Goal: Navigation & Orientation: Find specific page/section

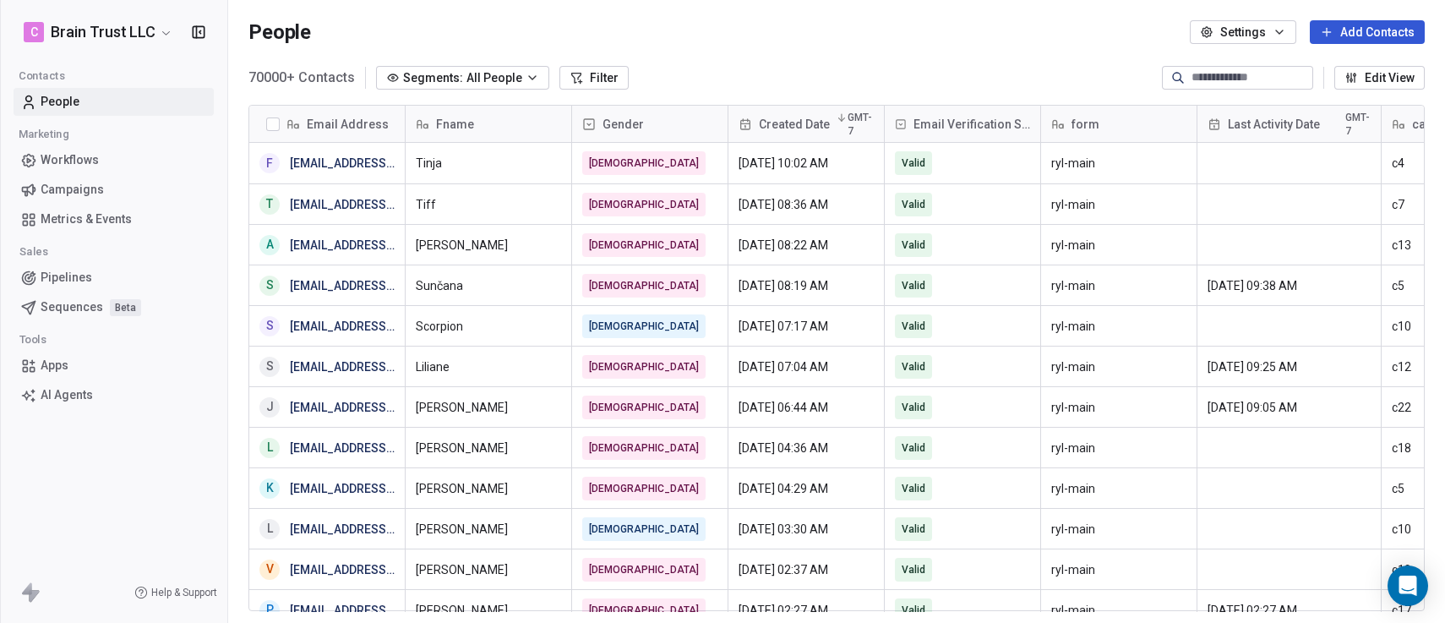
scroll to position [535, 1204]
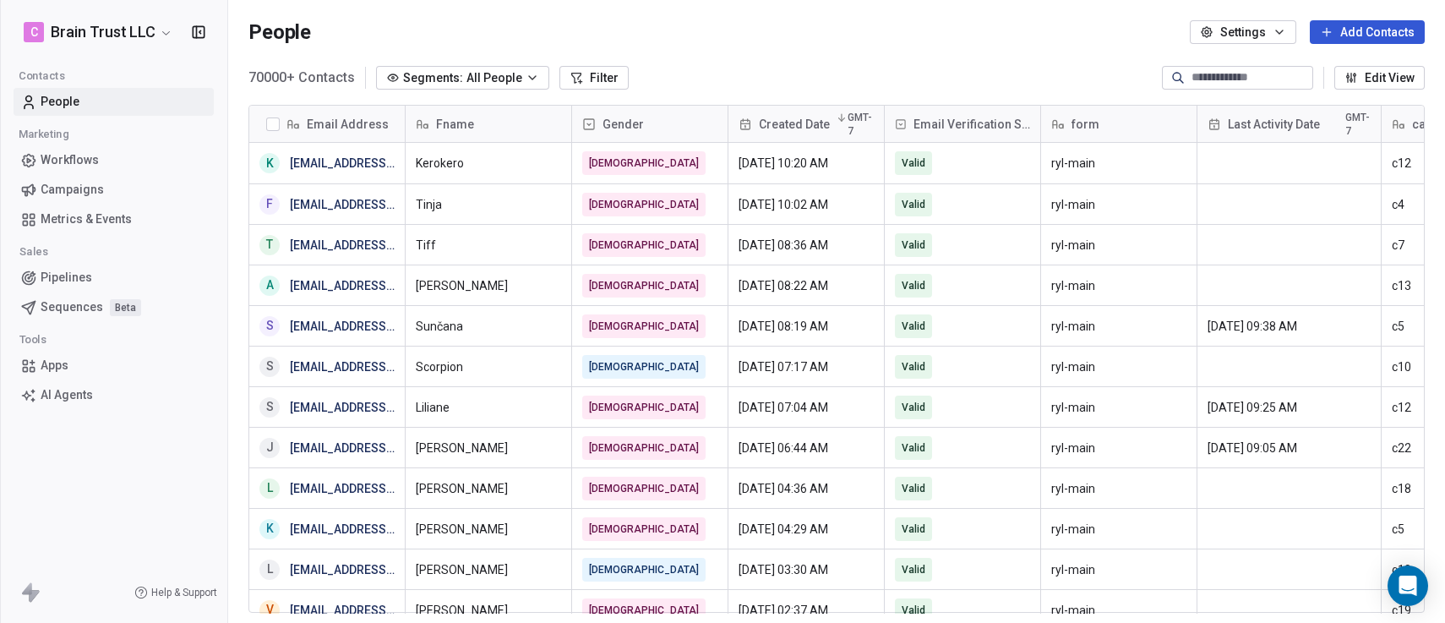
click at [95, 185] on span "Campaigns" at bounding box center [72, 190] width 63 height 18
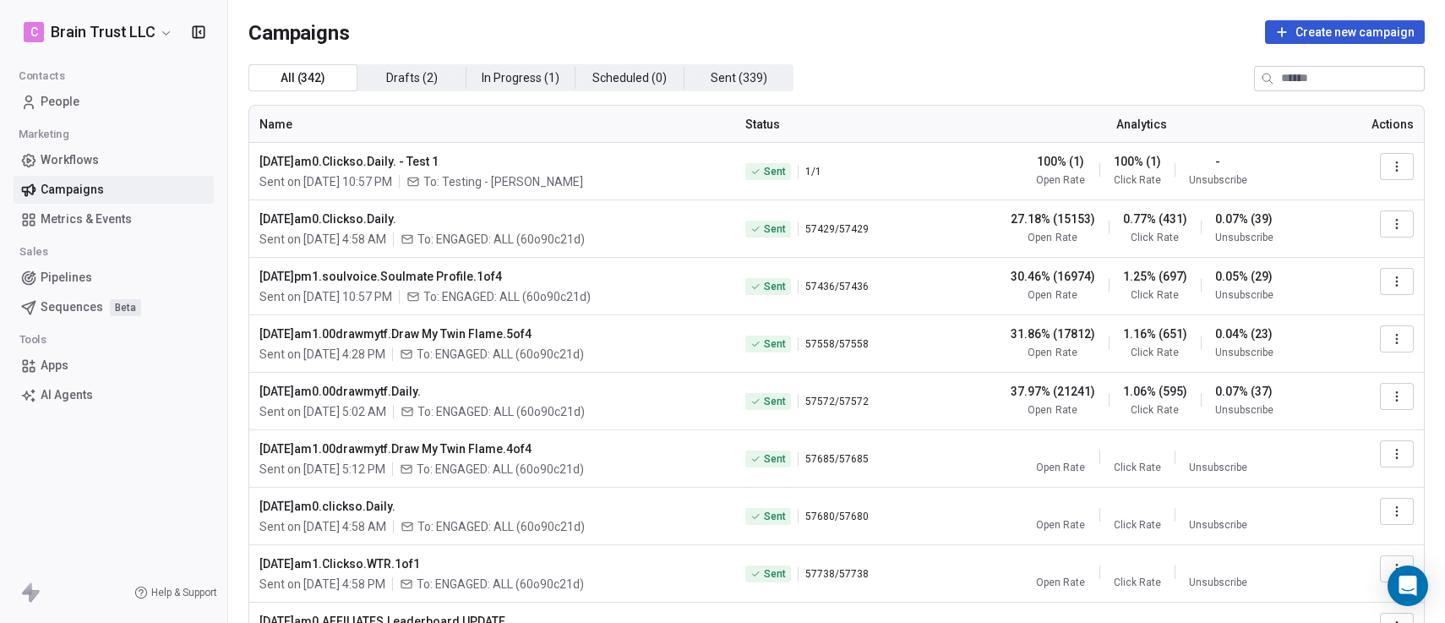
drag, startPoint x: 532, startPoint y: 276, endPoint x: 247, endPoint y: 283, distance: 284.9
click at [246, 282] on div "Campaigns Create new campaign All ( 342 ) All ( 342 ) Drafts ( 2 ) Drafts ( 2 )…" at bounding box center [836, 394] width 1217 height 789
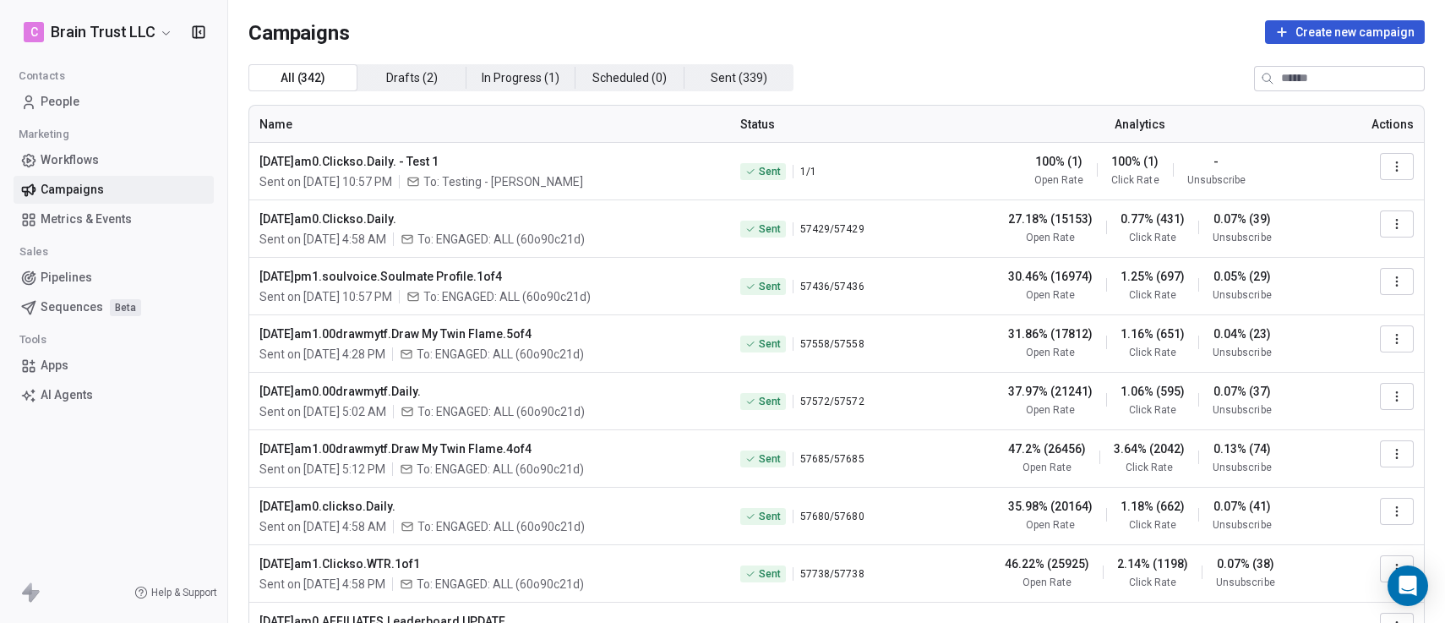
click at [122, 485] on div "C Brain Trust LLC Contacts People Marketing Workflows Campaigns Metrics & Event…" at bounding box center [113, 311] width 227 height 623
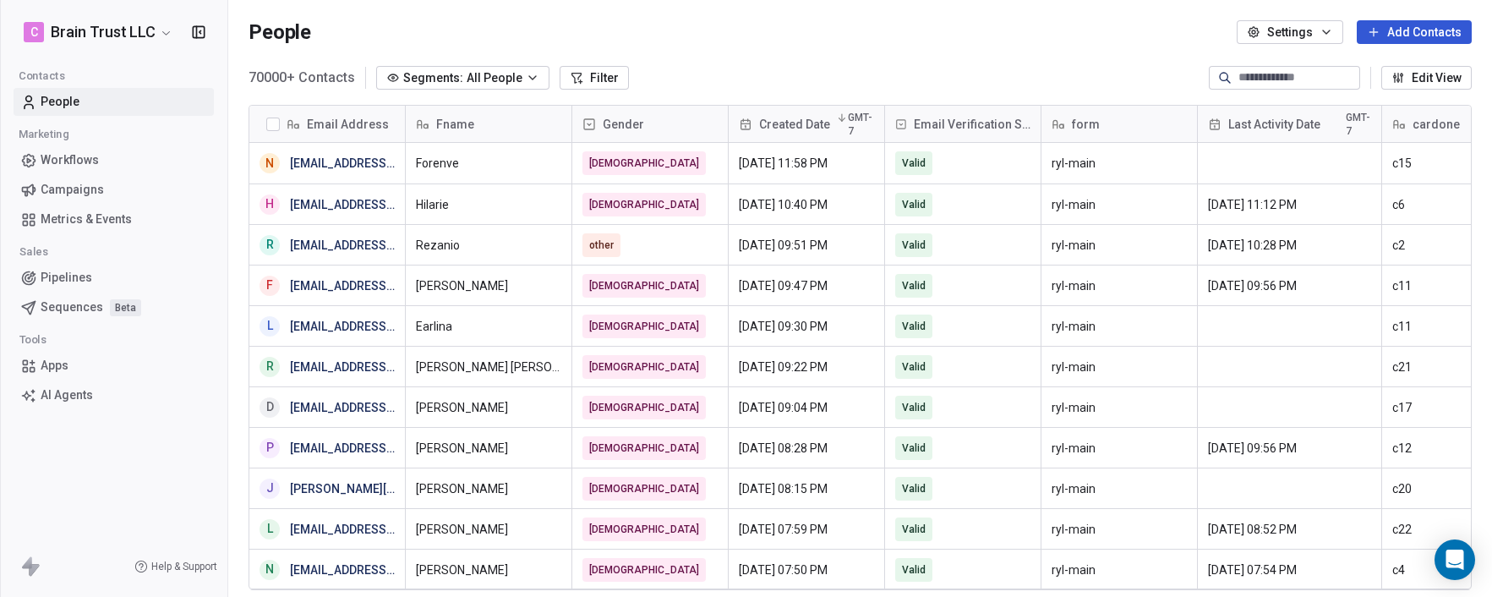
scroll to position [513, 1251]
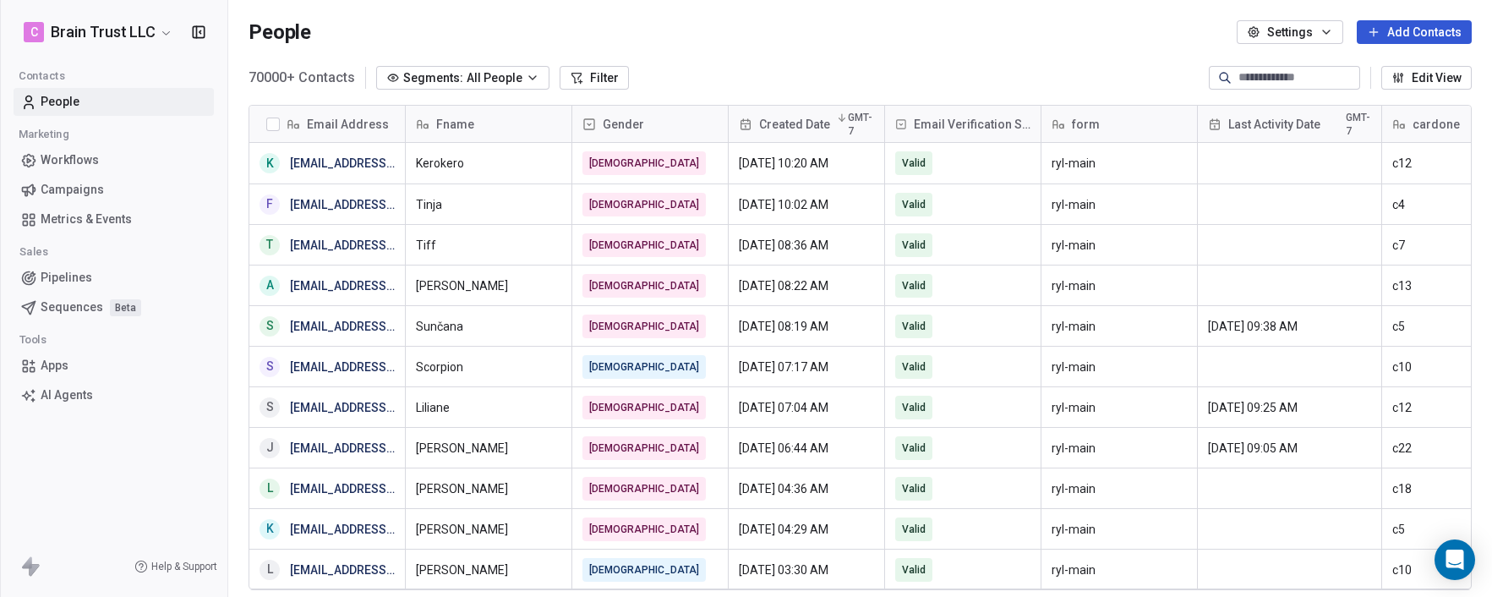
click at [161, 34] on html "C Brain Trust LLC Contacts People Marketing Workflows Campaigns Metrics & Event…" at bounding box center [746, 298] width 1492 height 597
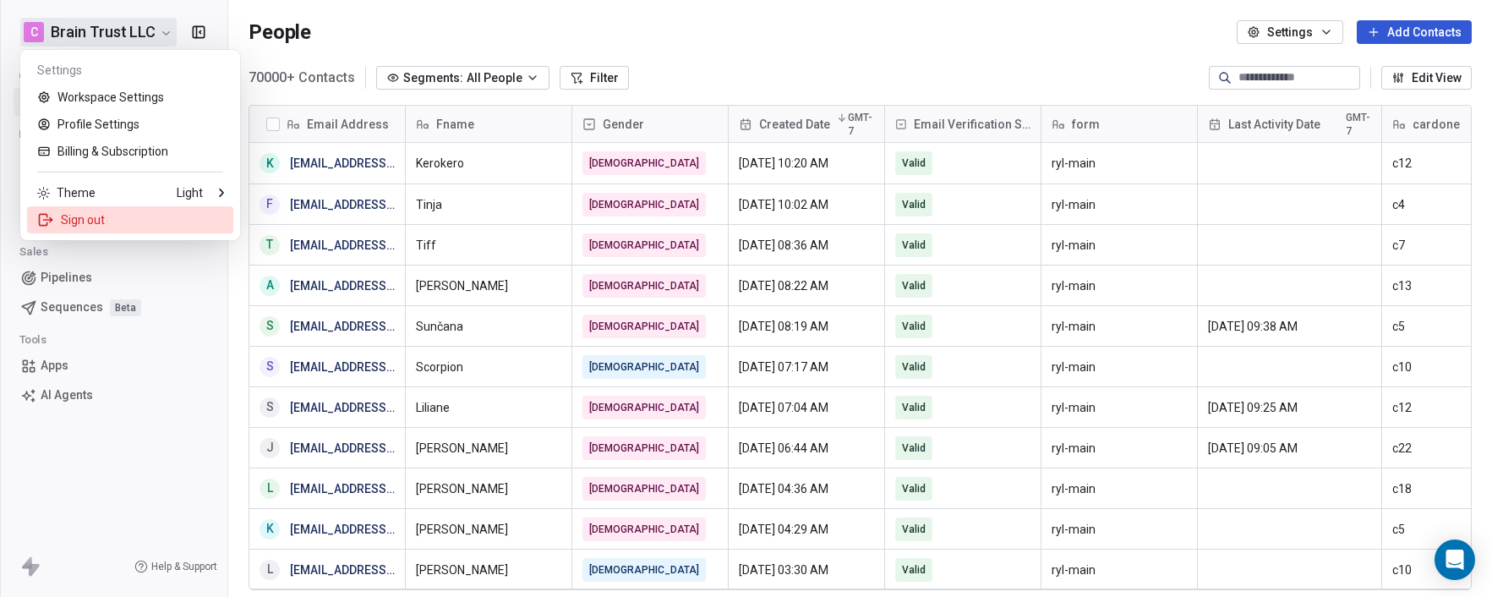
click at [80, 216] on div "Sign out" at bounding box center [130, 219] width 206 height 27
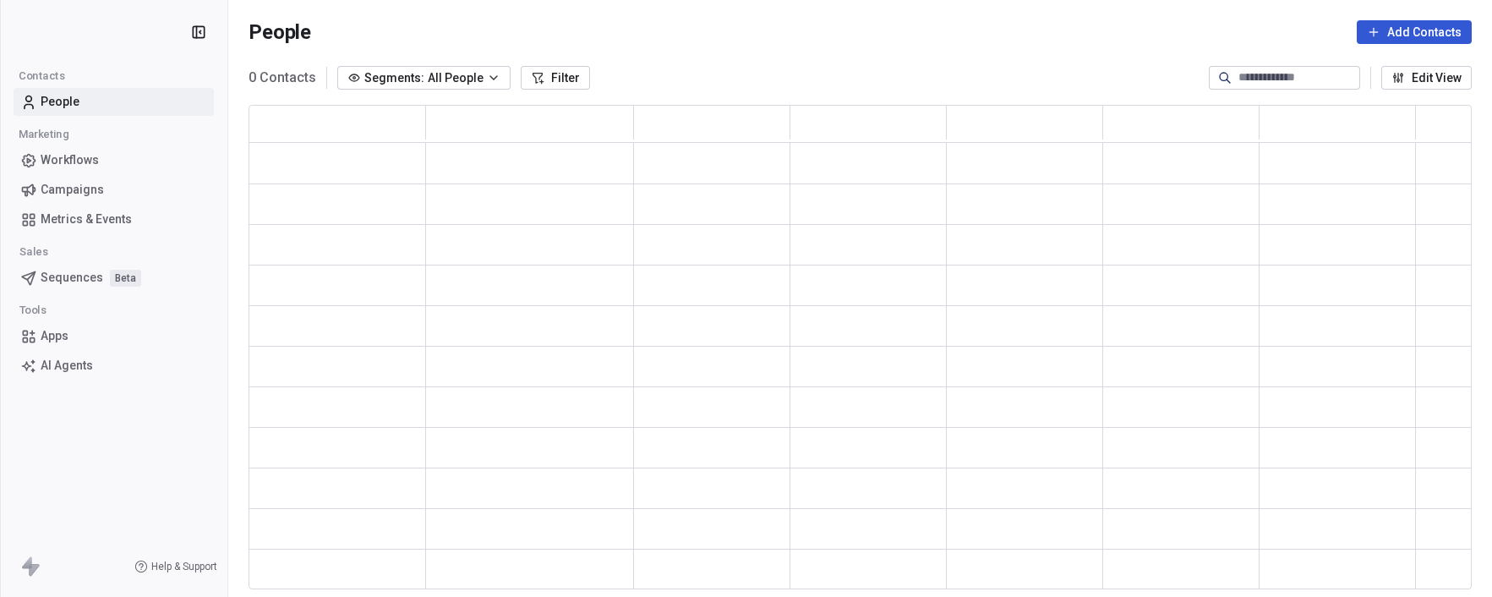
scroll to position [472, 1210]
